Goal: Complete application form

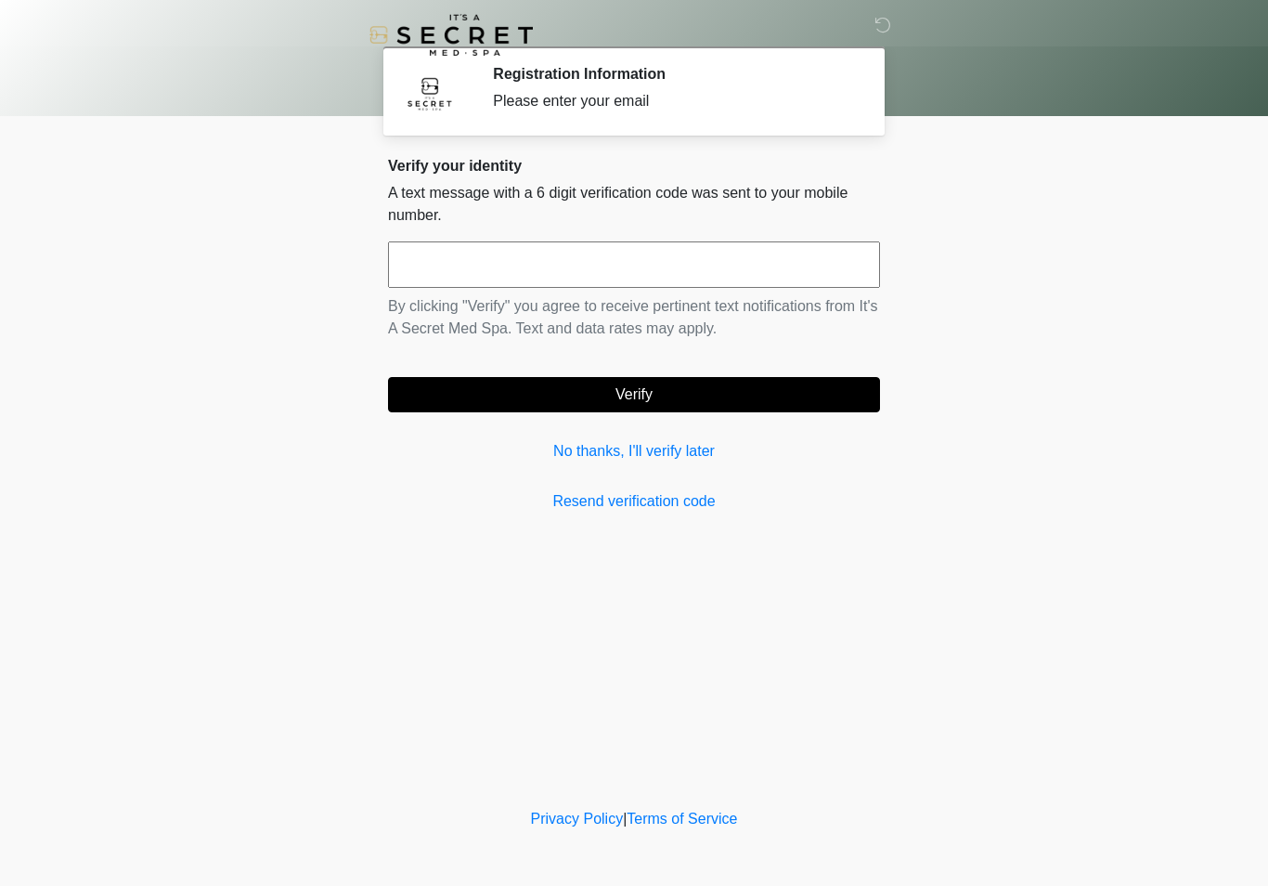
click at [771, 276] on input "text" at bounding box center [634, 264] width 492 height 46
type input "******"
click at [685, 411] on button "Verify" at bounding box center [634, 394] width 492 height 35
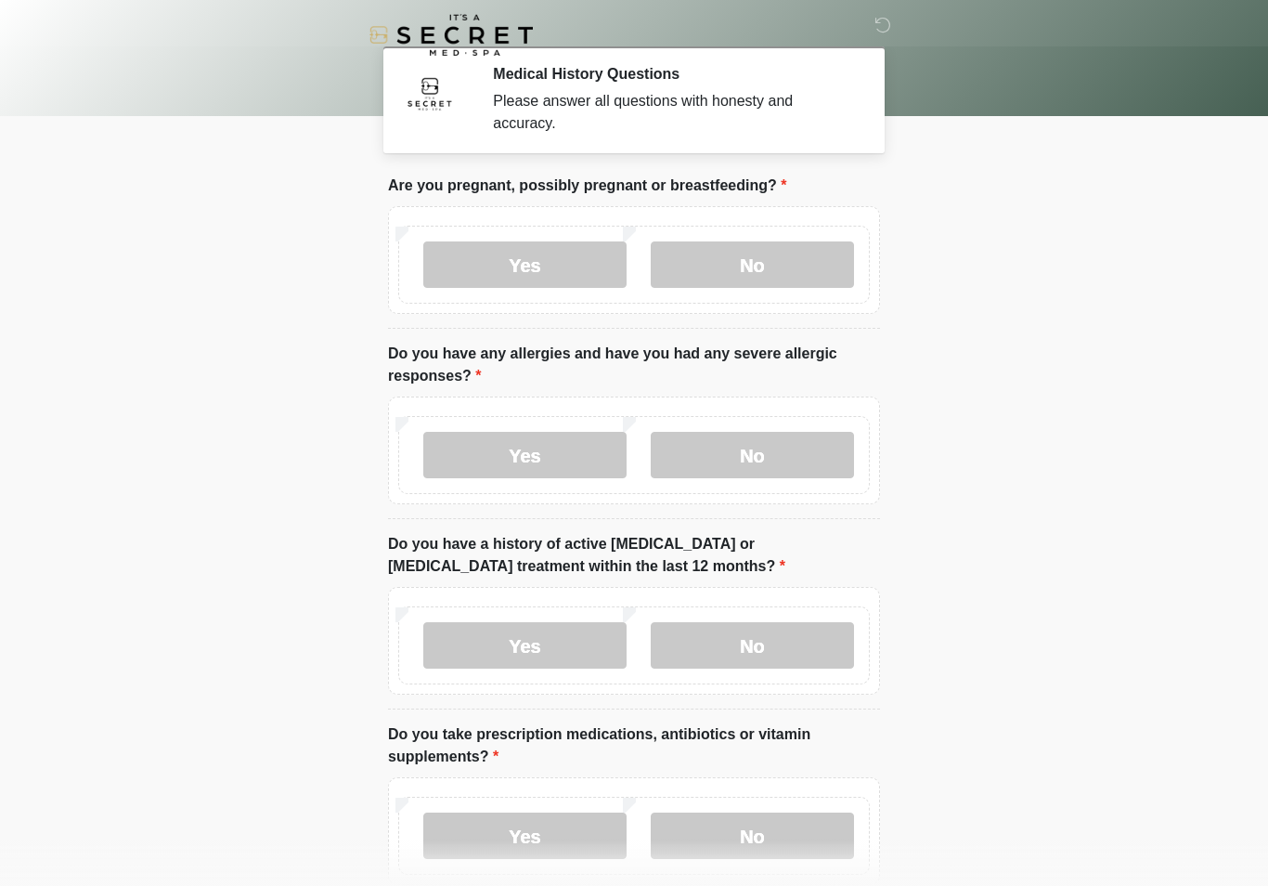
click at [751, 263] on label "No" at bounding box center [752, 264] width 203 height 46
click at [782, 460] on label "No" at bounding box center [752, 455] width 203 height 46
click at [768, 634] on label "No" at bounding box center [752, 645] width 203 height 46
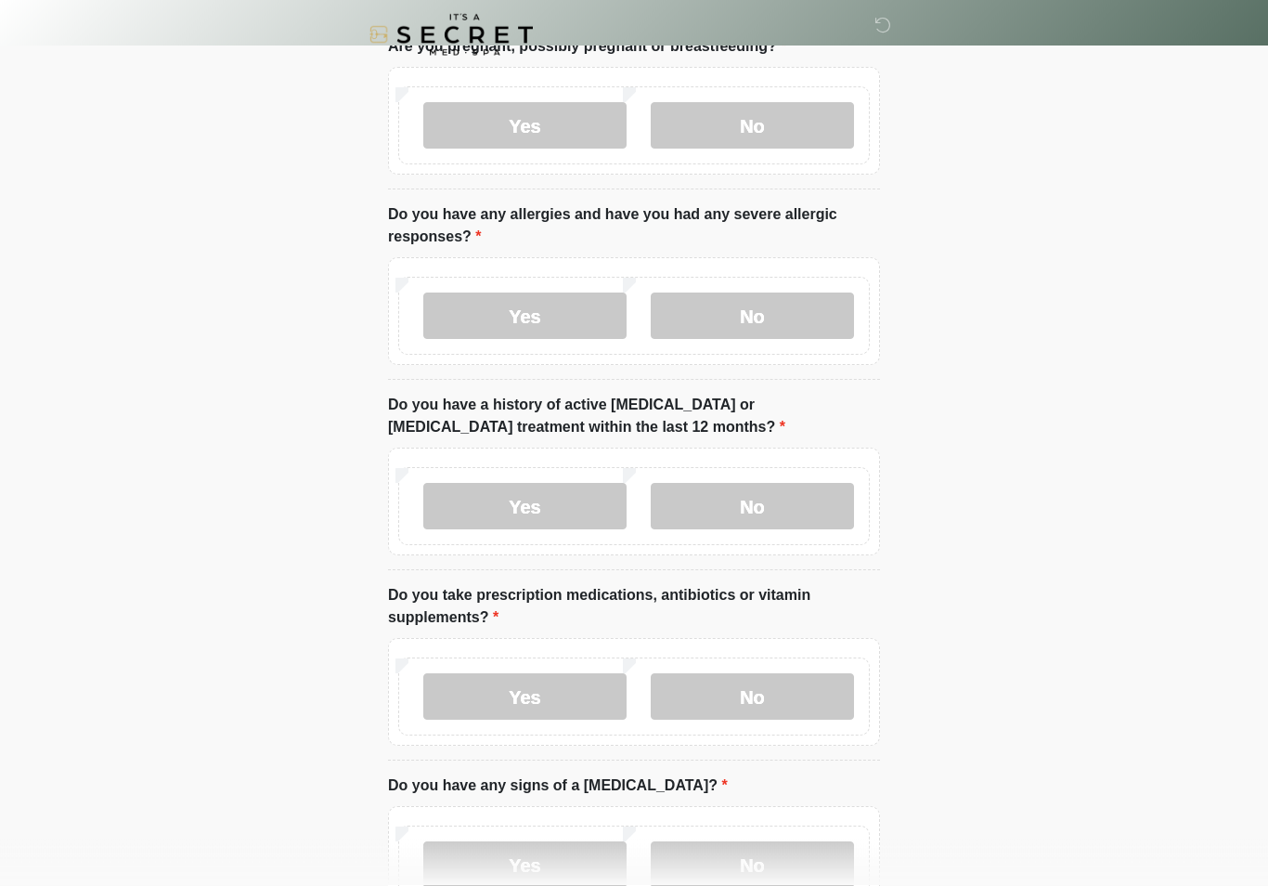
scroll to position [139, 0]
click at [751, 692] on label "No" at bounding box center [752, 696] width 203 height 46
click at [730, 862] on label "No" at bounding box center [752, 864] width 203 height 46
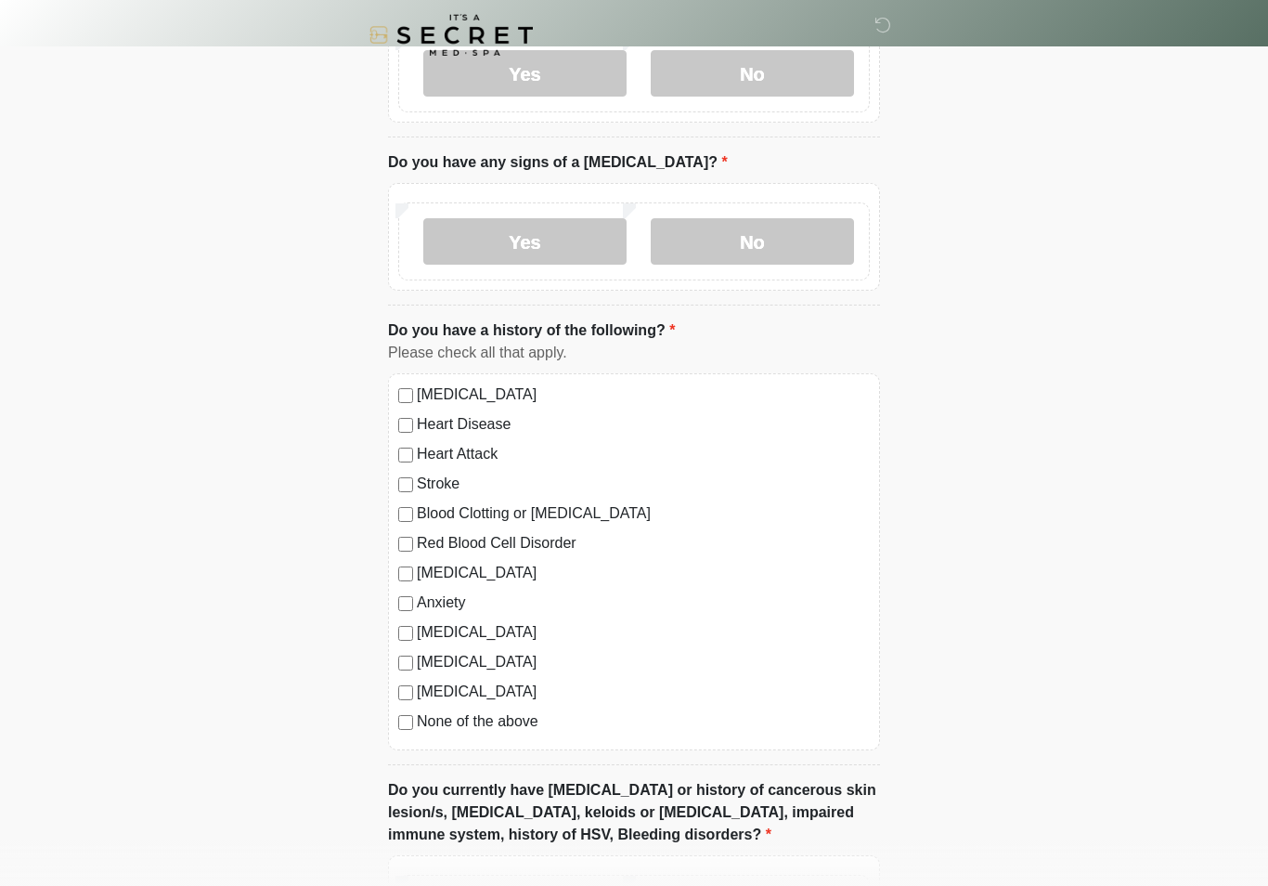
scroll to position [767, 0]
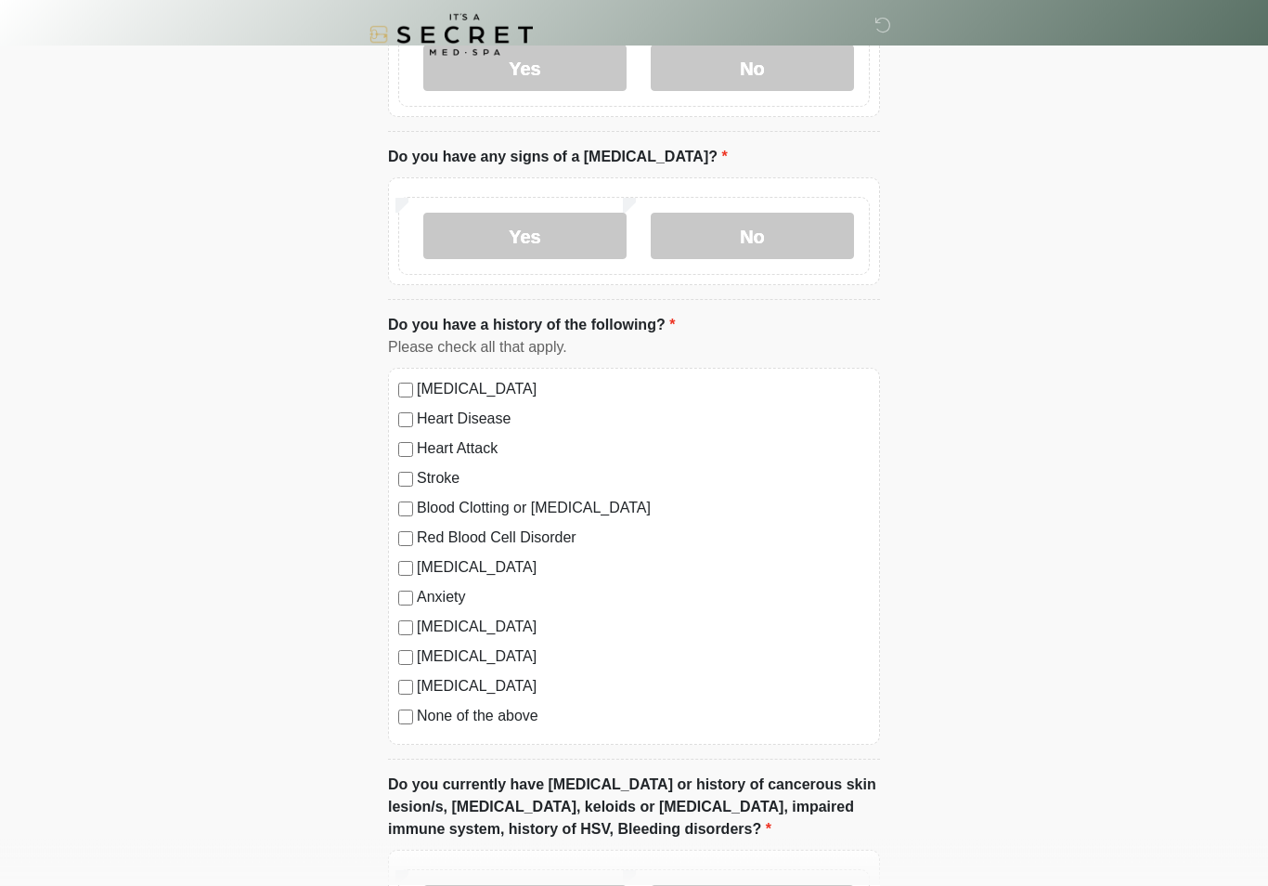
click at [513, 721] on label "None of the above" at bounding box center [643, 716] width 453 height 22
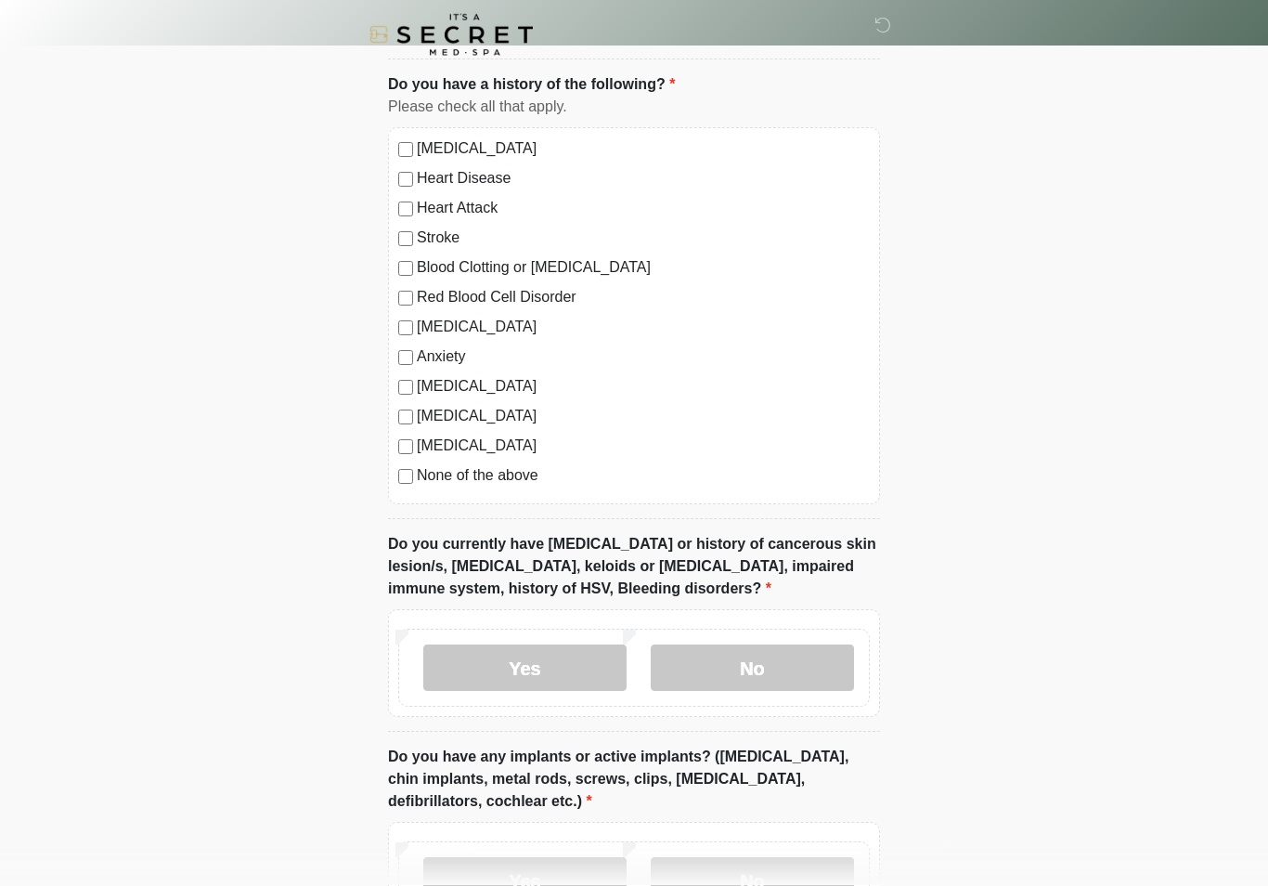
scroll to position [1008, 0]
click at [753, 672] on label "No" at bounding box center [752, 667] width 203 height 46
click at [743, 879] on label "No" at bounding box center [752, 880] width 203 height 46
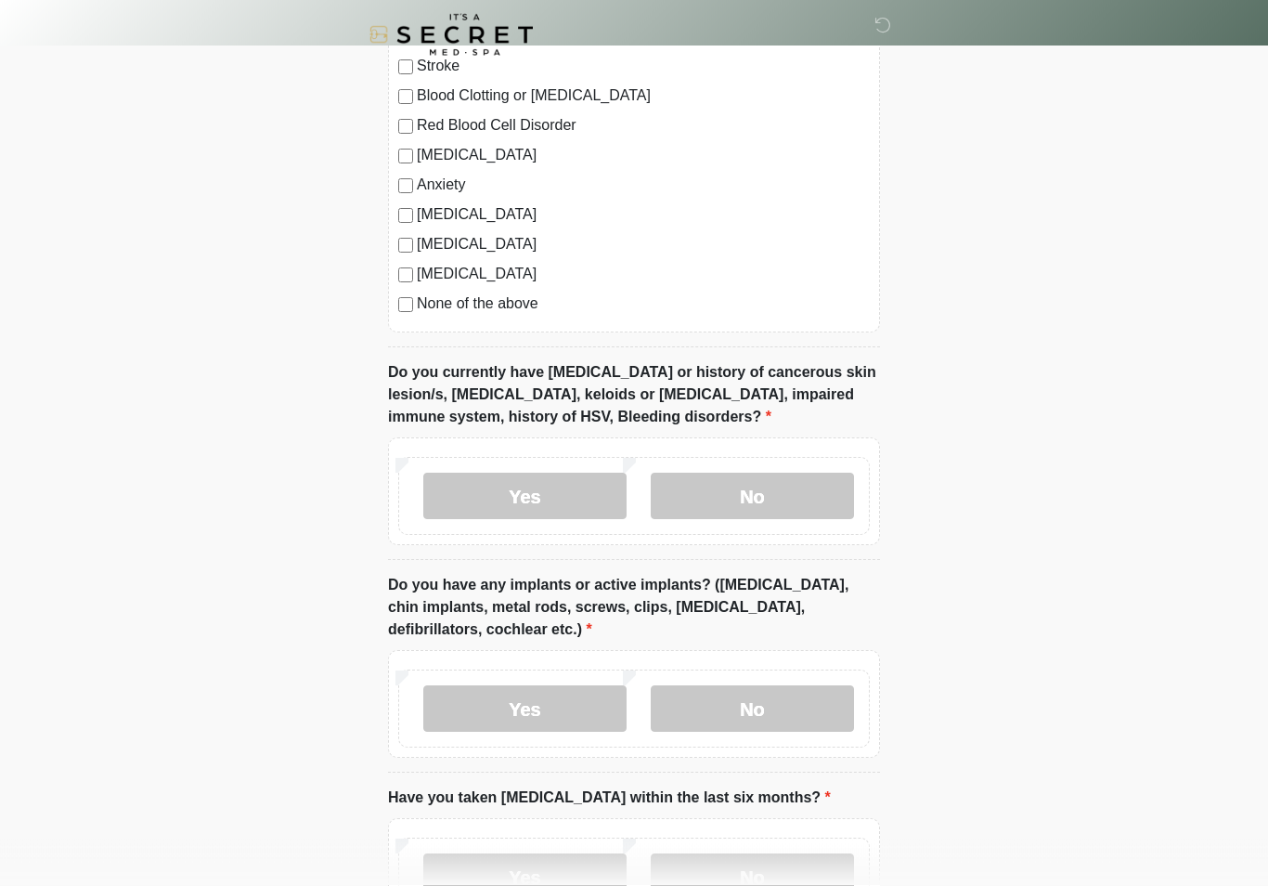
scroll to position [1352, 0]
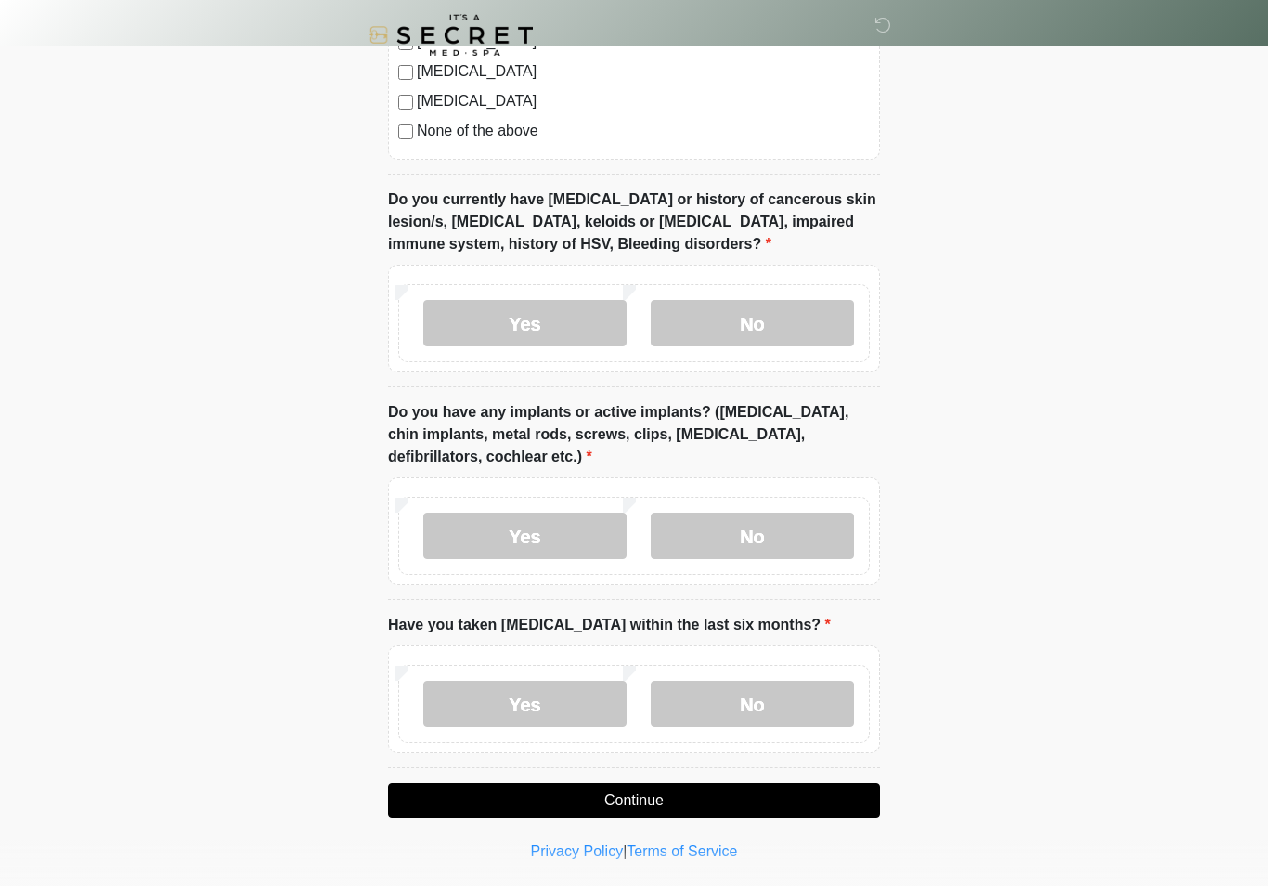
click at [745, 696] on label "No" at bounding box center [752, 703] width 203 height 46
click at [751, 796] on button "Continue" at bounding box center [634, 799] width 492 height 35
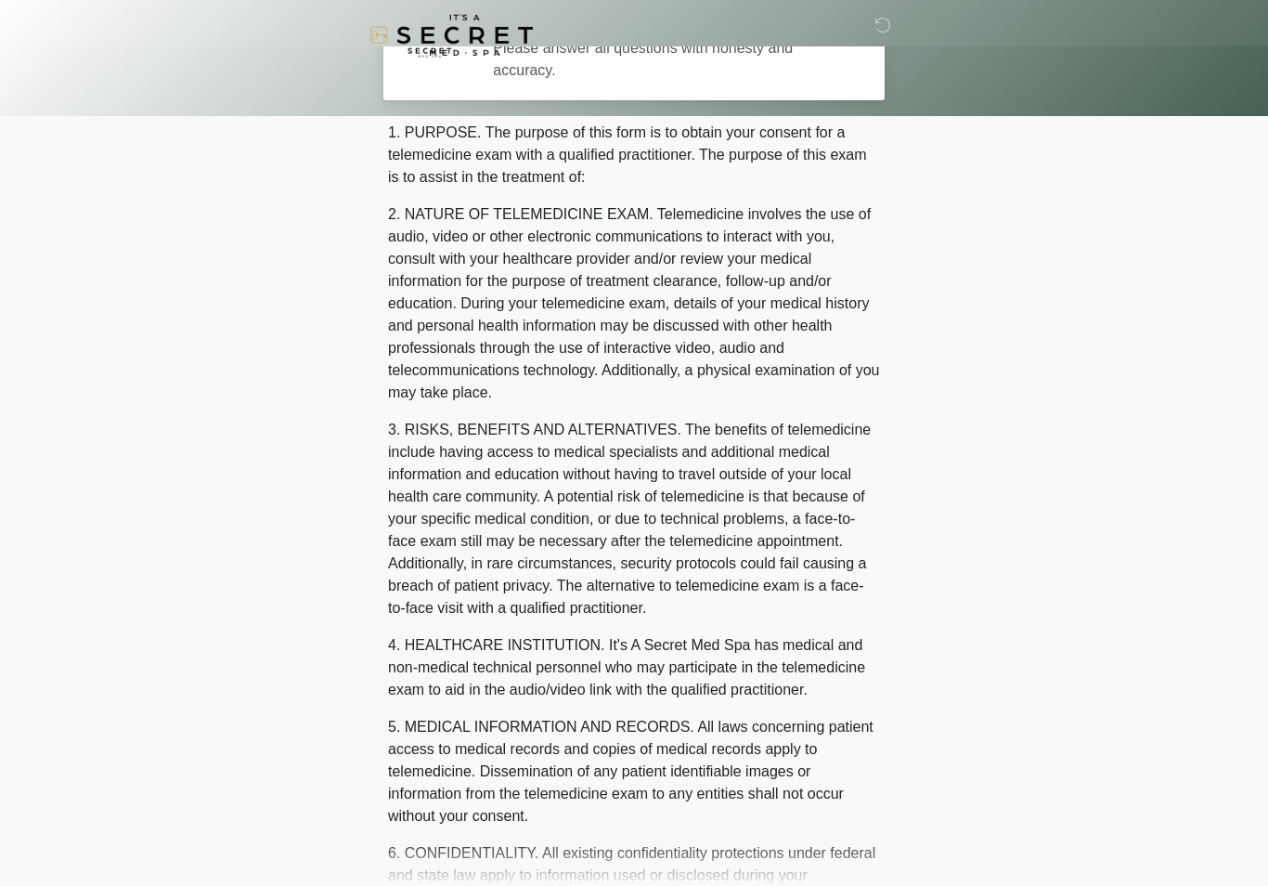
scroll to position [0, 0]
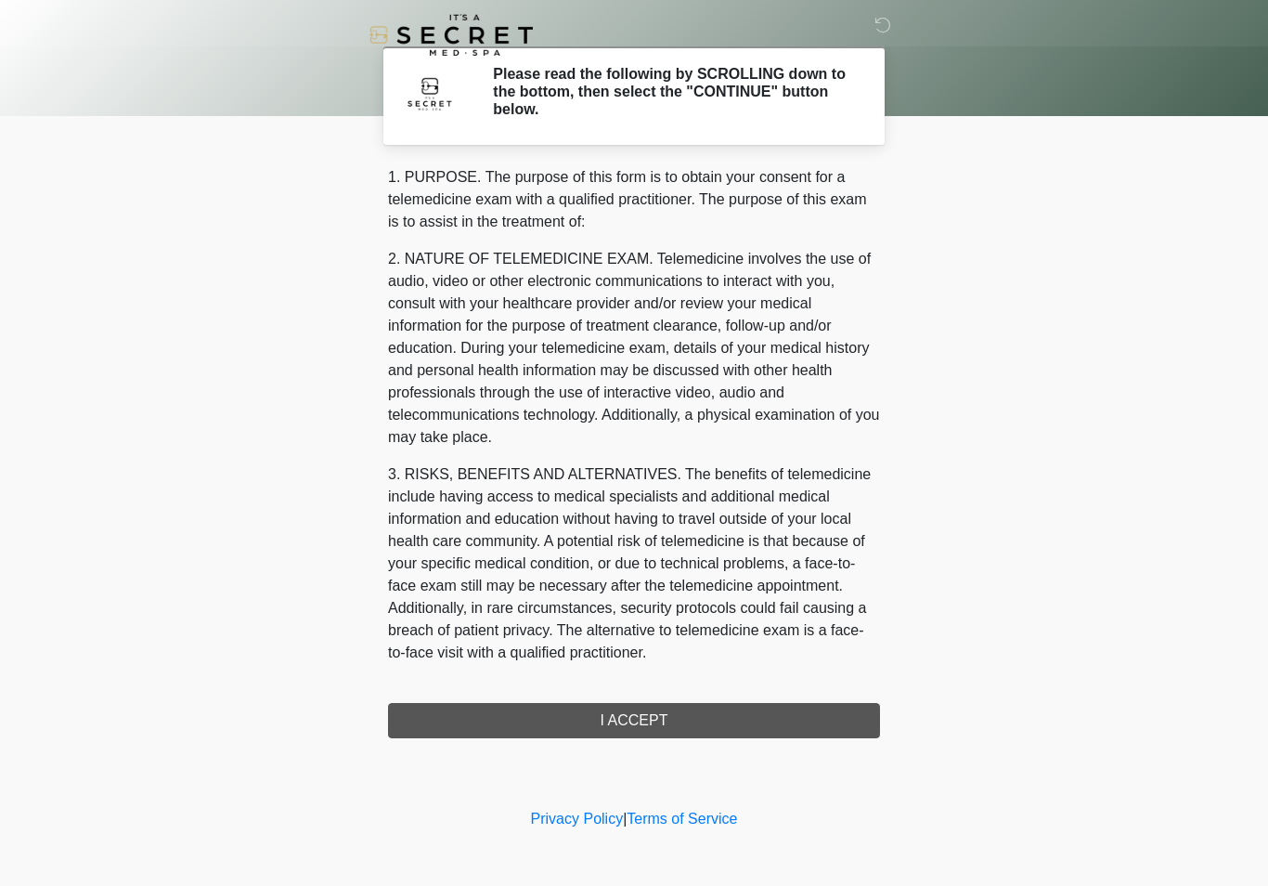
click at [753, 723] on div "1. PURPOSE. The purpose of this form is to obtain your consent for a telemedici…" at bounding box center [634, 452] width 492 height 572
click at [699, 731] on div "1. PURPOSE. The purpose of this form is to obtain your consent for a telemedici…" at bounding box center [634, 452] width 492 height 572
click at [676, 720] on div "1. PURPOSE. The purpose of this form is to obtain your consent for a telemedici…" at bounding box center [634, 452] width 492 height 572
click at [635, 712] on div "1. PURPOSE. The purpose of this form is to obtain your consent for a telemedici…" at bounding box center [634, 452] width 492 height 572
click at [634, 712] on div "1. PURPOSE. The purpose of this form is to obtain your consent for a telemedici…" at bounding box center [634, 452] width 492 height 572
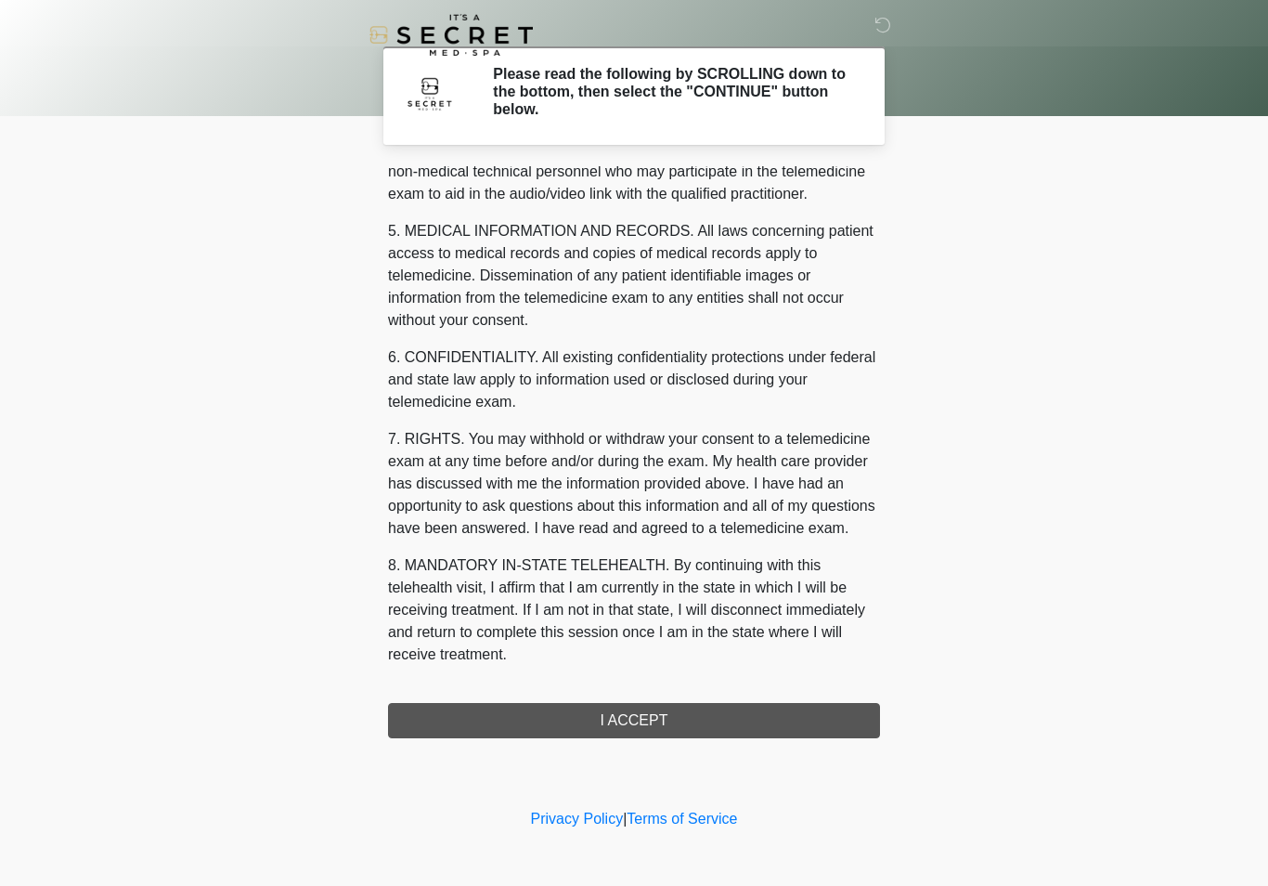
click at [663, 734] on div "1. PURPOSE. The purpose of this form is to obtain your consent for a telemedici…" at bounding box center [634, 452] width 492 height 572
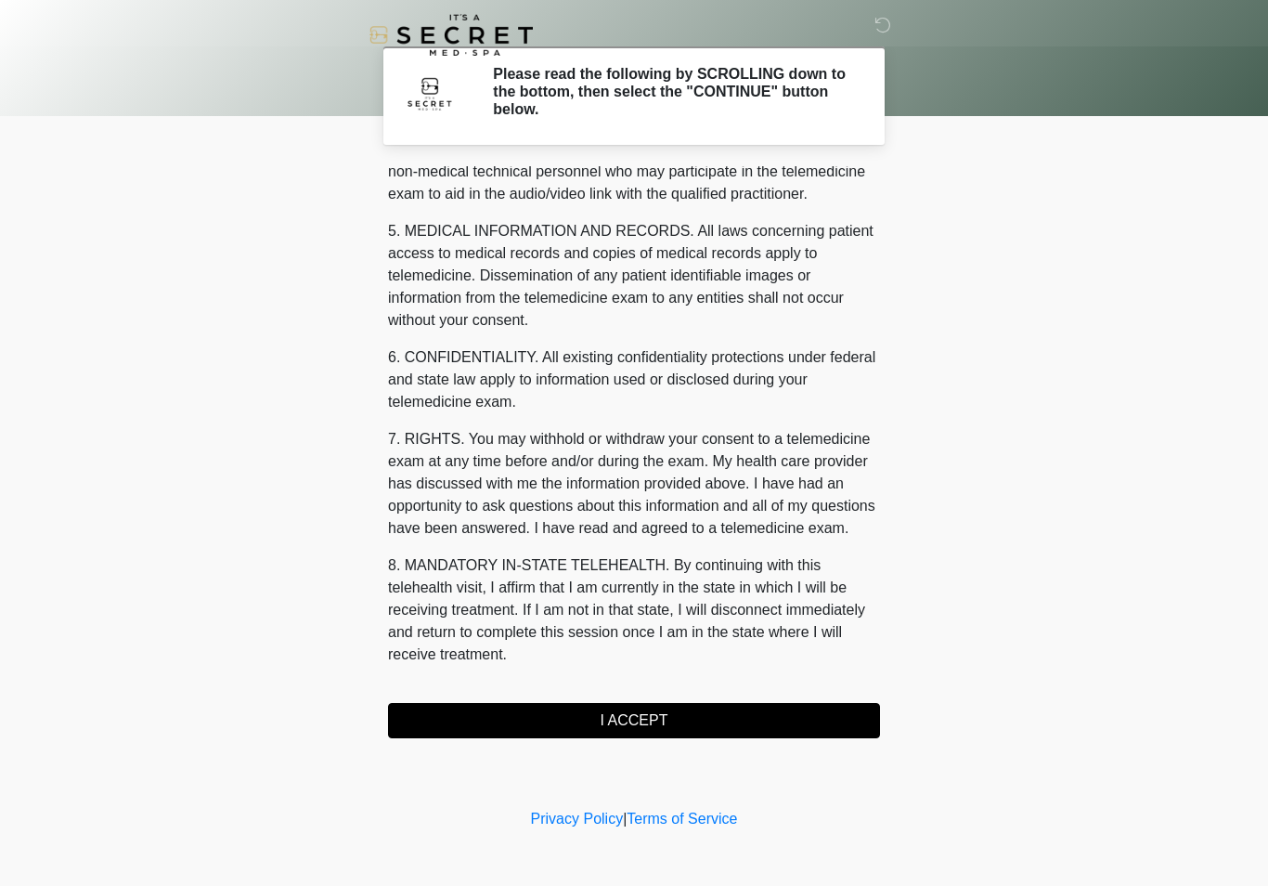
scroll to position [562, 0]
click at [680, 722] on button "I ACCEPT" at bounding box center [634, 720] width 492 height 35
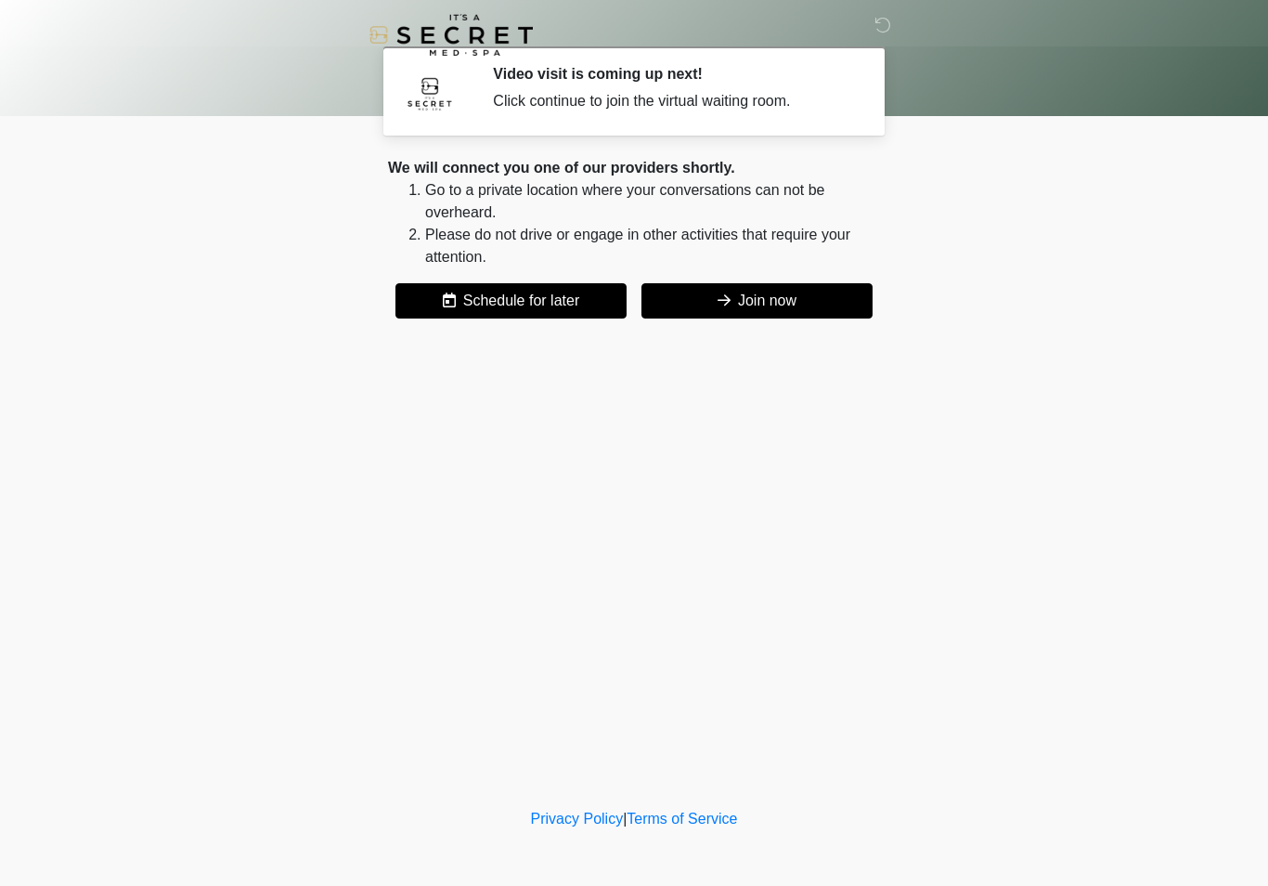
click at [710, 288] on button "Join now" at bounding box center [756, 300] width 231 height 35
